Goal: Information Seeking & Learning: Learn about a topic

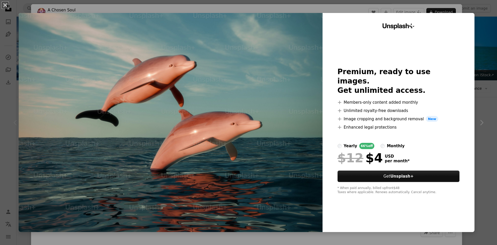
click at [290, 69] on img at bounding box center [171, 122] width 304 height 219
drag, startPoint x: 273, startPoint y: 71, endPoint x: 255, endPoint y: 89, distance: 25.8
click at [255, 89] on img at bounding box center [171, 122] width 304 height 219
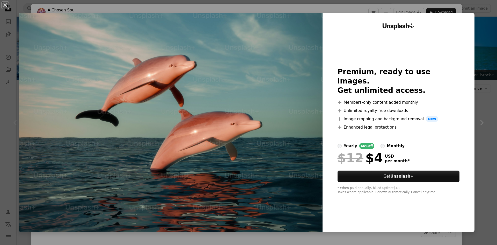
click at [480, 123] on div "An X shape Unsplash+ Premium, ready to use images. Get unlimited access. A plus…" at bounding box center [248, 122] width 497 height 245
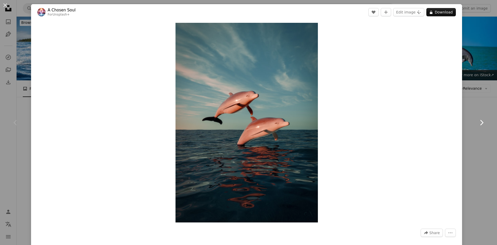
click at [477, 121] on icon "Chevron right" at bounding box center [481, 122] width 8 height 8
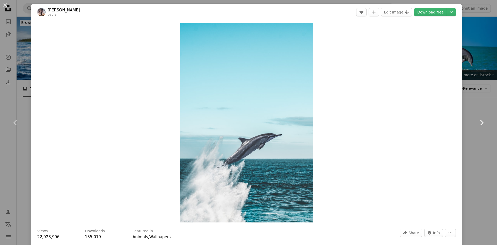
click at [480, 120] on icon at bounding box center [481, 122] width 3 height 5
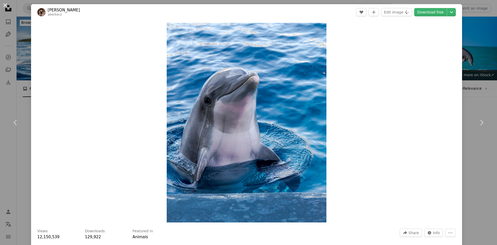
click at [4, 6] on button "An X shape" at bounding box center [5, 5] width 6 height 6
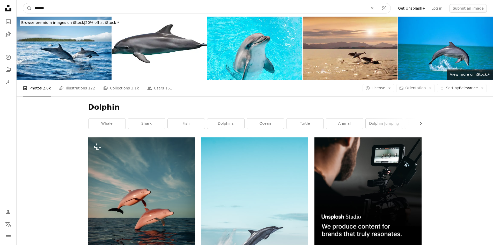
click at [66, 10] on input "*******" at bounding box center [199, 8] width 335 height 10
type input "*"
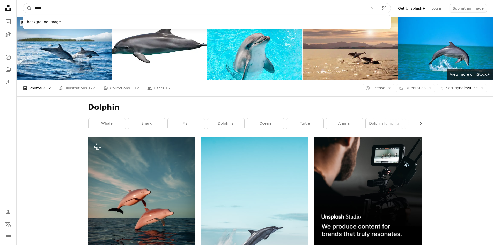
type input "******"
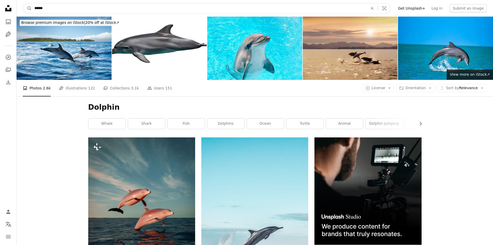
click button "A magnifying glass" at bounding box center [27, 8] width 9 height 10
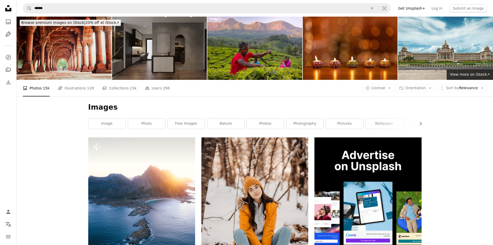
click at [77, 38] on img at bounding box center [64, 48] width 95 height 63
